Goal: Task Accomplishment & Management: Use online tool/utility

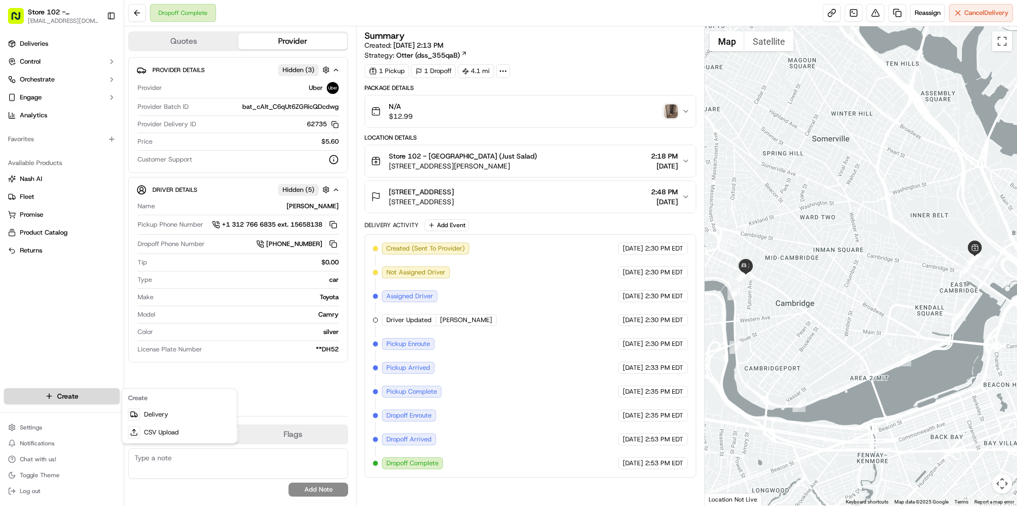
click at [73, 394] on html "Store 102 - [GEOGRAPHIC_DATA] (Just Salad) [EMAIL_ADDRESS][DOMAIN_NAME] Toggle …" at bounding box center [508, 253] width 1017 height 506
click at [72, 392] on html "Store 102 - [GEOGRAPHIC_DATA] (Just Salad) [EMAIL_ADDRESS][DOMAIN_NAME] Toggle …" at bounding box center [508, 253] width 1017 height 506
click at [73, 388] on html "Store 102 - [GEOGRAPHIC_DATA] (Just Salad) [EMAIL_ADDRESS][DOMAIN_NAME] Toggle …" at bounding box center [508, 253] width 1017 height 506
click at [157, 410] on link "Delivery" at bounding box center [179, 414] width 111 height 18
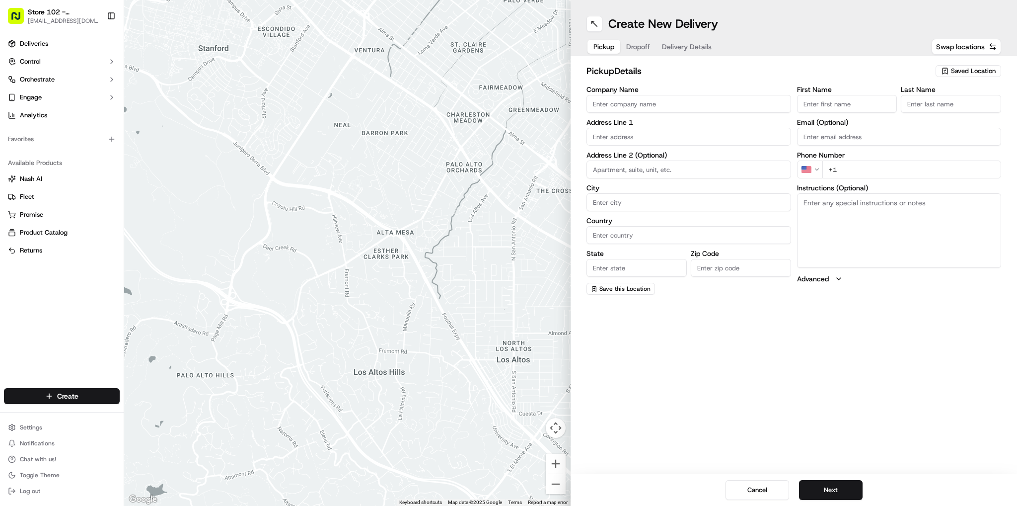
click at [631, 104] on input "Company Name" at bounding box center [689, 104] width 205 height 18
